Goal: Transaction & Acquisition: Purchase product/service

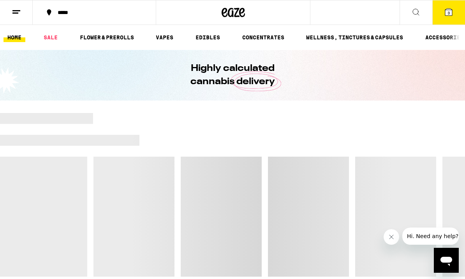
click at [417, 15] on icon at bounding box center [416, 11] width 9 height 9
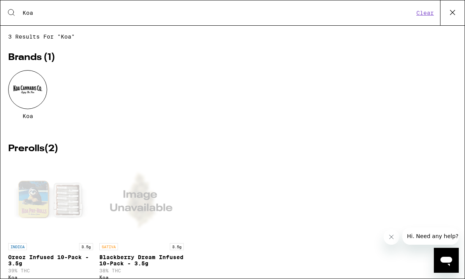
type input "Koa"
click at [5, 102] on div "3 results for "Koa" Brands ( 1 ) Koa Prerolls ( 2 ) INDICA 3.5g Oreoz Infused 1…" at bounding box center [232, 152] width 465 height 237
click at [19, 102] on div at bounding box center [27, 89] width 39 height 39
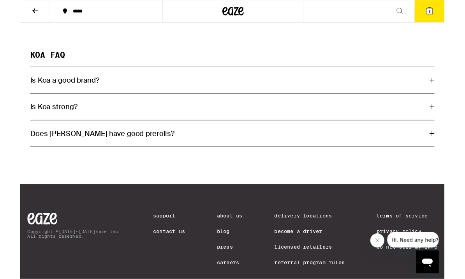
scroll to position [430, 0]
